Goal: Task Accomplishment & Management: Contribute content

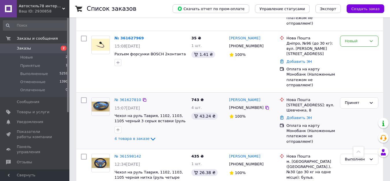
scroll to position [145, 0]
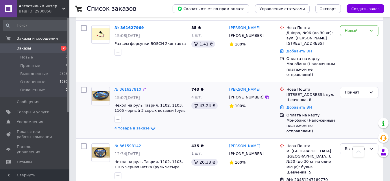
click at [125, 87] on link "№ 361627810" at bounding box center [128, 89] width 27 height 4
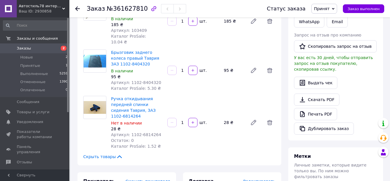
scroll to position [145, 0]
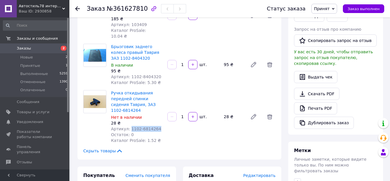
drag, startPoint x: 128, startPoint y: 99, endPoint x: 160, endPoint y: 98, distance: 33.0
click at [160, 126] on div "Артикул: 1102-6814264" at bounding box center [137, 129] width 52 height 6
copy span "1102-6814264"
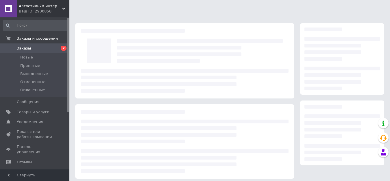
scroll to position [145, 0]
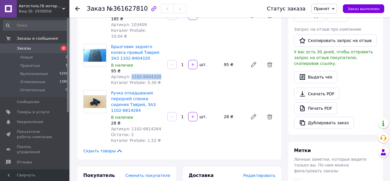
drag, startPoint x: 128, startPoint y: 52, endPoint x: 165, endPoint y: 54, distance: 37.3
click at [165, 54] on div "Брызговик заднего колеса правый Таврия ЗАЗ 1102-8404320 В наличии 95 ₴ Артикул:…" at bounding box center [193, 65] width 169 height 44
copy span "1102-8404320"
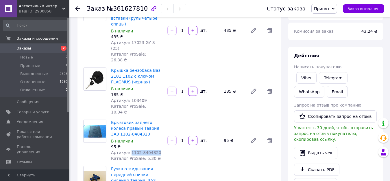
scroll to position [58, 0]
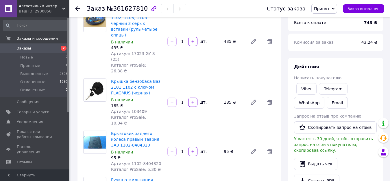
click at [136, 109] on span "Артикул: 103409" at bounding box center [129, 111] width 36 height 5
click at [135, 109] on span "Артикул: 103409" at bounding box center [129, 111] width 36 height 5
copy span "103409"
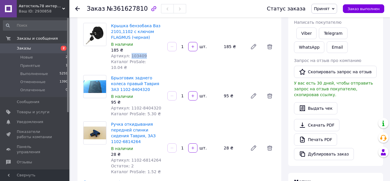
scroll to position [116, 0]
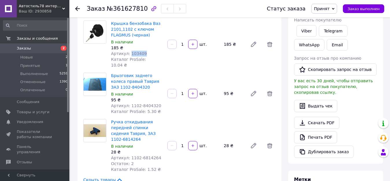
click at [24, 47] on span "Заказы" at bounding box center [24, 48] width 14 height 5
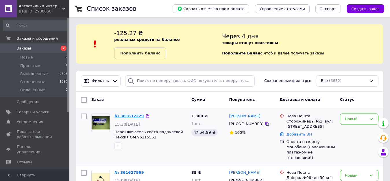
click at [132, 114] on link "№ 361632229" at bounding box center [129, 116] width 29 height 4
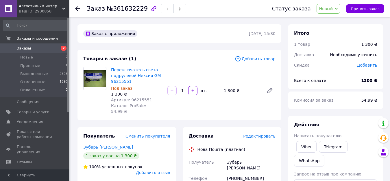
click at [136, 98] on span "Артикул: 96215551" at bounding box center [131, 99] width 41 height 5
copy span "96215551"
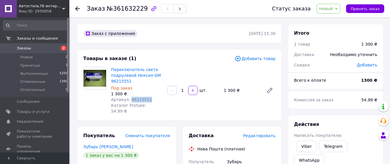
copy span "96215551"
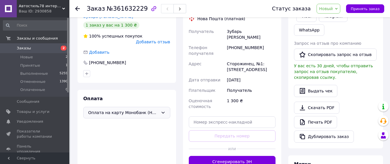
scroll to position [145, 0]
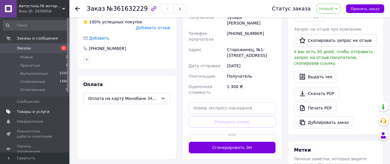
click at [24, 112] on span "Товары и услуги" at bounding box center [33, 111] width 33 height 5
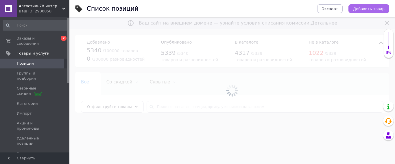
click at [371, 10] on span "Добавить товар" at bounding box center [369, 9] width 32 height 4
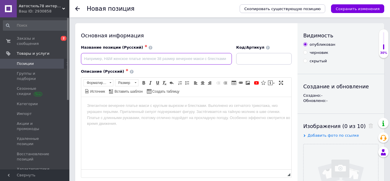
paste input "Переключатель света подрулевой Нексия TOPIC-KAP - 96215551 KAP"
click at [171, 60] on input "Переключатель света подрулевой Нексия TOPIC-KAP - 96215551 KAP" at bounding box center [156, 59] width 151 height 12
click at [174, 56] on input "Переключатель света подрулевой Нексия KAP 96215551" at bounding box center [156, 59] width 151 height 12
type input "Переключатель света подрулевой Нексия KAP 96215551"
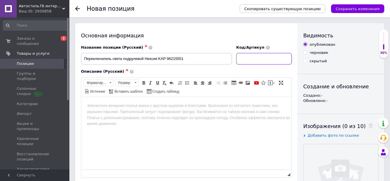
paste input "96215551"
type input "96215551"
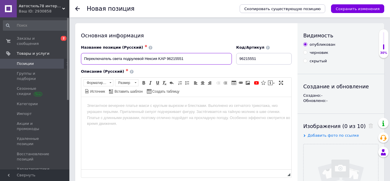
drag, startPoint x: 82, startPoint y: 58, endPoint x: 191, endPoint y: 61, distance: 108.8
click at [191, 61] on input "Переключатель света подрулевой Нексия KAP 96215551" at bounding box center [156, 59] width 151 height 12
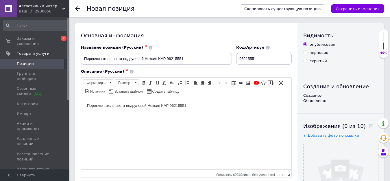
drag, startPoint x: 86, startPoint y: 103, endPoint x: 193, endPoint y: 104, distance: 107.9
click at [193, 104] on html "Переключатель света подрулевой Нексия KAP 96215551" at bounding box center [186, 106] width 210 height 18
click at [135, 82] on span at bounding box center [136, 82] width 2 height 1
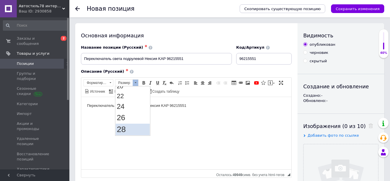
scroll to position [87, 0]
click at [123, 98] on span "24" at bounding box center [121, 96] width 8 height 8
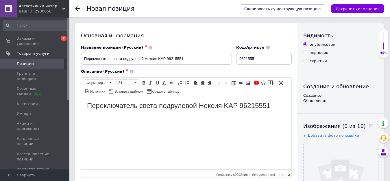
click at [149, 115] on html "Переключатель света подрулевой Нексия KAP 96215551" at bounding box center [186, 106] width 210 height 19
click at [276, 106] on body "Переключатель света подрулевой Нексия KAP 96215551" at bounding box center [186, 105] width 199 height 7
click at [117, 125] on html "Переключатель света подрулевой Нексия KAP 96215551" at bounding box center [186, 111] width 210 height 29
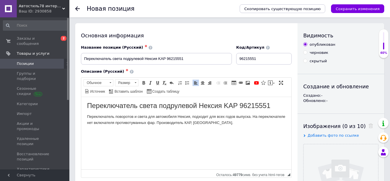
drag, startPoint x: 253, startPoint y: 118, endPoint x: 253, endPoint y: 121, distance: 3.8
click at [252, 118] on p "Переключатель поворотов и света для автомобиля Нексия, подходит для всех годов …" at bounding box center [186, 119] width 199 height 12
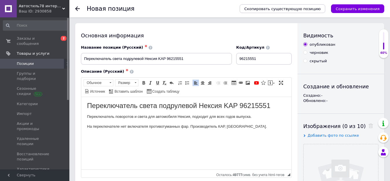
click at [190, 125] on p "На переключателе нет включателя противотуманных фар. Производитель КАР, [GEOGRA…" at bounding box center [186, 126] width 199 height 6
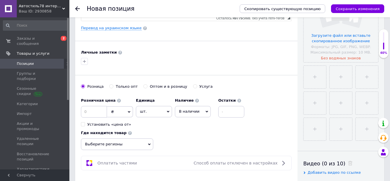
scroll to position [202, 0]
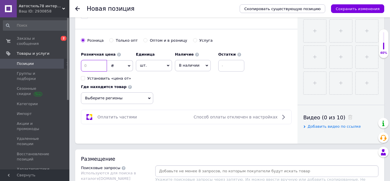
click at [96, 66] on input at bounding box center [94, 66] width 26 height 12
type input "850"
click at [131, 102] on span "Выберите регионы" at bounding box center [117, 98] width 72 height 12
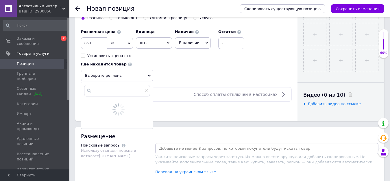
scroll to position [289, 0]
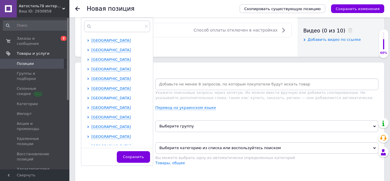
click at [103, 98] on span "[GEOGRAPHIC_DATA]" at bounding box center [111, 98] width 40 height 4
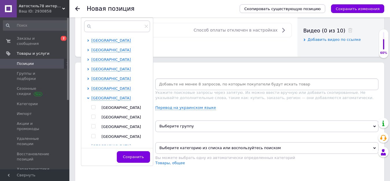
click at [110, 127] on span "[GEOGRAPHIC_DATA]" at bounding box center [121, 126] width 40 height 4
checkbox input "true"
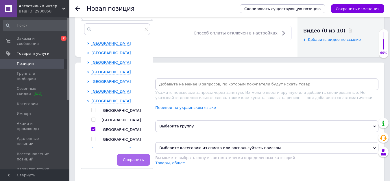
click at [130, 163] on button "Сохранить" at bounding box center [133, 160] width 33 height 12
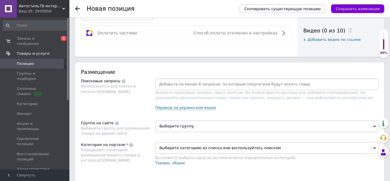
click at [169, 127] on span "Выберите группу" at bounding box center [266, 126] width 223 height 12
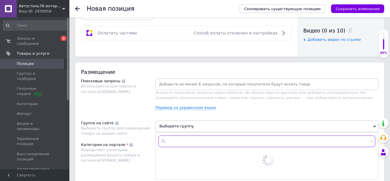
click at [188, 144] on input "text" at bounding box center [266, 141] width 217 height 12
click at [193, 138] on input "text" at bounding box center [266, 141] width 217 height 12
click at [192, 136] on input "text" at bounding box center [266, 141] width 217 height 12
type input "'"
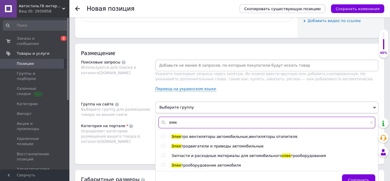
scroll to position [318, 0]
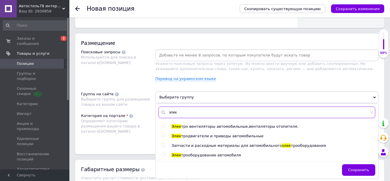
type input "элек"
click at [164, 155] on input "radio" at bounding box center [163, 155] width 4 height 4
radio input "true"
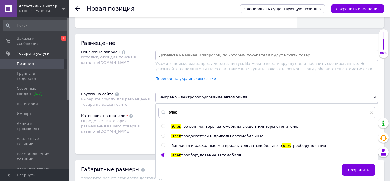
click at [126, 137] on div "Категория на портале Определяет категорию размещения вашего товара в каталоге […" at bounding box center [118, 127] width 74 height 29
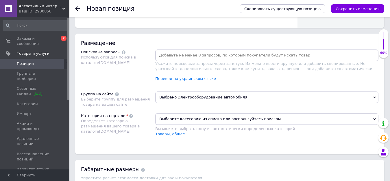
click at [178, 117] on span "Выберите категорию из списка или воспользуйтесь поиском" at bounding box center [266, 119] width 223 height 12
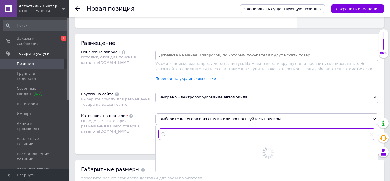
click at [180, 128] on input "text" at bounding box center [266, 134] width 217 height 12
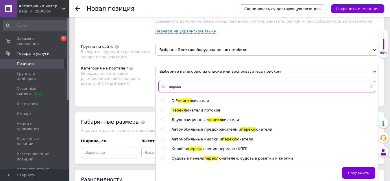
scroll to position [376, 0]
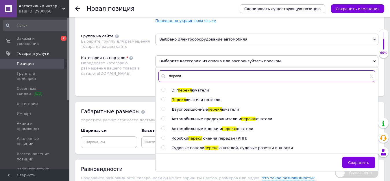
type input "перекл"
click at [164, 117] on input "radio" at bounding box center [163, 119] width 4 height 4
radio input "true"
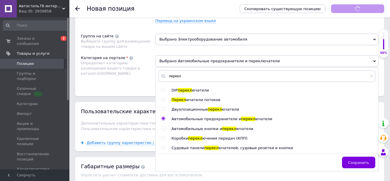
click at [139, 82] on div "Категория на портале Определяет категорию размещения вашего товара в каталоге […" at bounding box center [118, 69] width 74 height 29
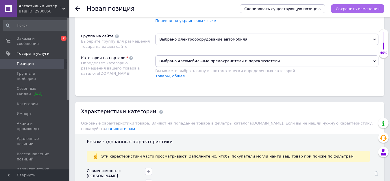
click at [351, 8] on icon "Сохранить изменения" at bounding box center [358, 9] width 44 height 4
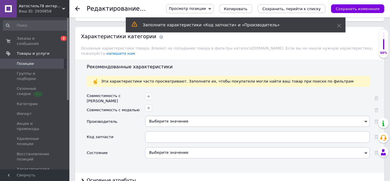
scroll to position [463, 0]
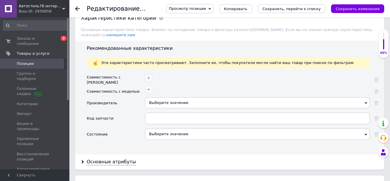
click at [168, 131] on div "Выберите значение" at bounding box center [257, 133] width 225 height 11
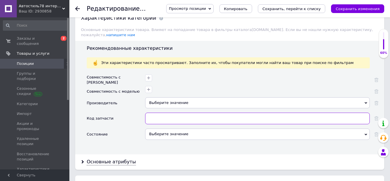
paste input "96215551"
type input "96215551"
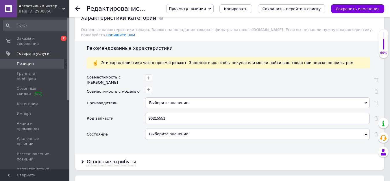
click at [180, 128] on div "Выберите значение" at bounding box center [257, 133] width 225 height 11
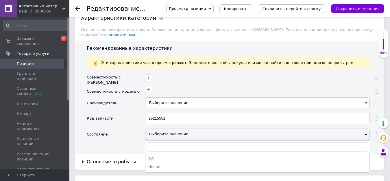
click at [162, 164] on div "Новое" at bounding box center [257, 166] width 218 height 5
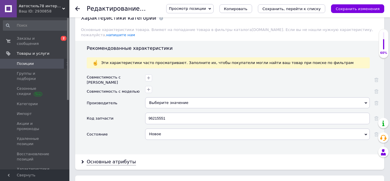
click at [171, 97] on div "Выберите значение" at bounding box center [257, 102] width 225 height 11
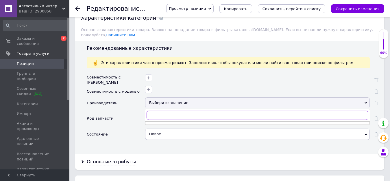
paste input "KAP"
click at [151, 110] on input "KAP" at bounding box center [258, 114] width 222 height 9
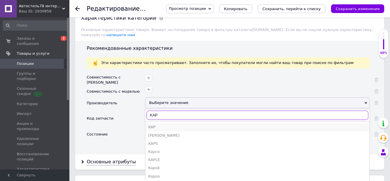
type input "KAP"
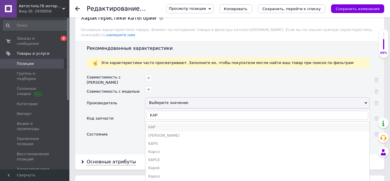
click at [154, 124] on div "KAP" at bounding box center [257, 126] width 218 height 5
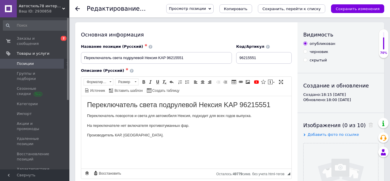
scroll to position [0, 0]
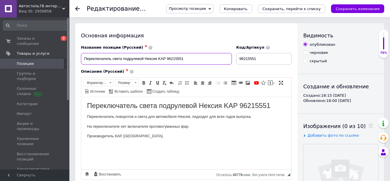
drag, startPoint x: 84, startPoint y: 59, endPoint x: 165, endPoint y: 60, distance: 81.0
click at [165, 60] on input "Переключатель света подрулевой Нексия KAP 96215551" at bounding box center [156, 59] width 151 height 12
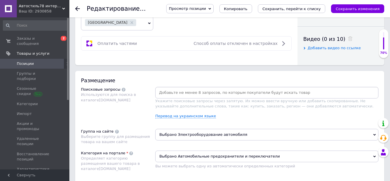
scroll to position [289, 0]
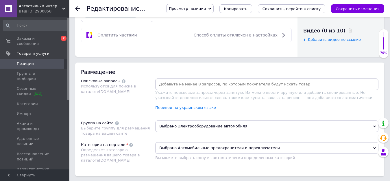
paste input "Переключатель света подрулевой Нексия KAP"
type input "Переключатель света подрулевой Нексия KAP"
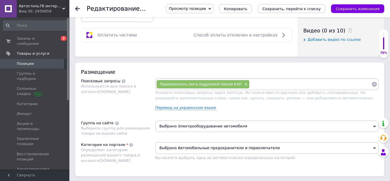
paste input "Переключатель света подрулевой Нексия KAP"
type input "Переключатель света подрулевой Нексия"
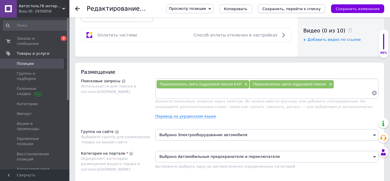
click at [287, 7] on icon "Сохранить, перейти к списку" at bounding box center [292, 9] width 58 height 4
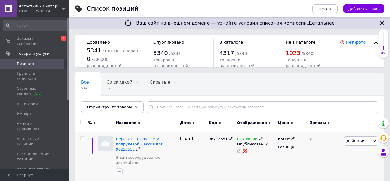
click at [246, 138] on span "В наличии" at bounding box center [247, 139] width 21 height 6
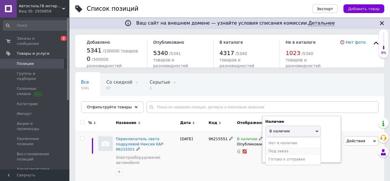
click at [278, 151] on li "Под заказ" at bounding box center [293, 151] width 55 height 8
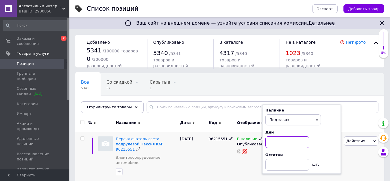
click at [278, 140] on input at bounding box center [287, 142] width 44 height 12
type input "1"
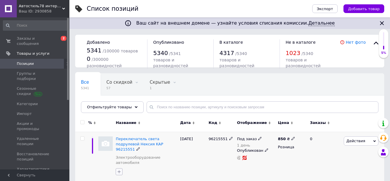
click at [119, 170] on icon "button" at bounding box center [119, 171] width 3 height 3
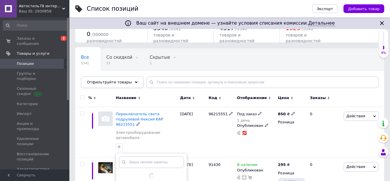
scroll to position [88, 0]
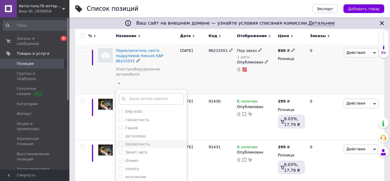
click at [137, 142] on label "Заззапчасть" at bounding box center [137, 144] width 25 height 4
checkbox input "true"
click at [136, 150] on label "Зенит авто" at bounding box center [136, 152] width 22 height 4
checkbox input "true"
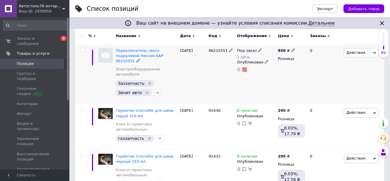
click at [355, 52] on span "Действия" at bounding box center [355, 52] width 19 height 4
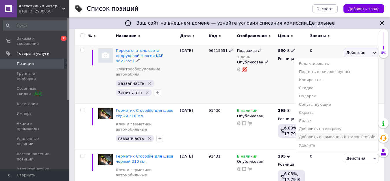
click at [334, 135] on li "Добавить в кампанию Каталог ProSale" at bounding box center [337, 137] width 82 height 8
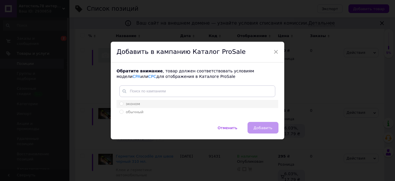
click at [137, 103] on span "эконом" at bounding box center [133, 103] width 14 height 4
click at [123, 103] on input "эконом" at bounding box center [121, 103] width 4 height 4
radio input "true"
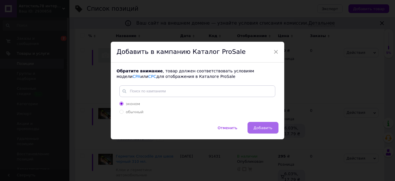
click at [257, 125] on button "Добавить" at bounding box center [263, 128] width 31 height 12
